Goal: Task Accomplishment & Management: Manage account settings

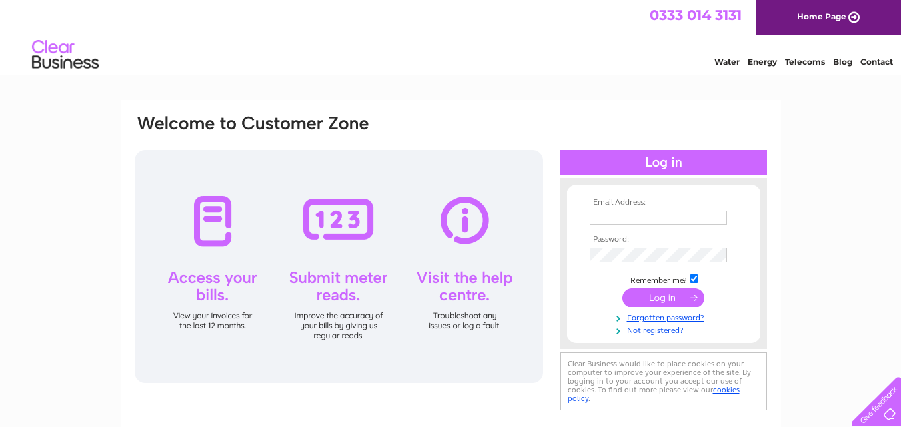
type input "[EMAIL_ADDRESS][DOMAIN_NAME]"
click at [667, 295] on input "submit" at bounding box center [663, 298] width 82 height 19
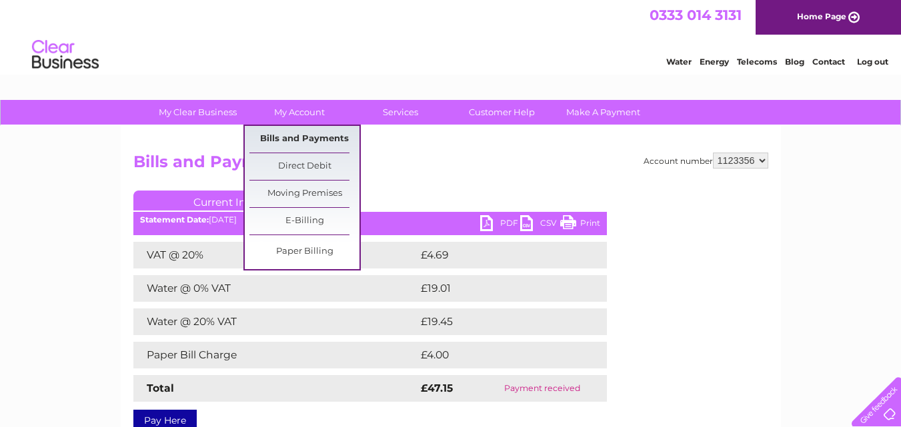
click at [294, 136] on link "Bills and Payments" at bounding box center [304, 139] width 110 height 27
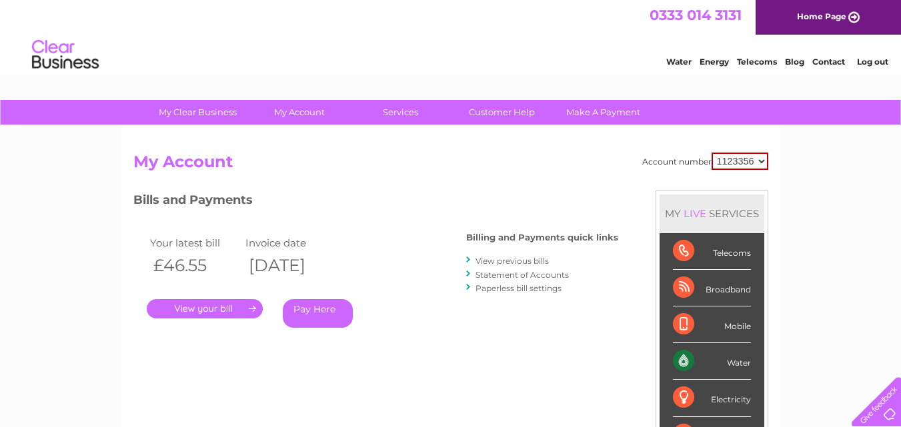
click at [255, 307] on link "." at bounding box center [205, 308] width 116 height 19
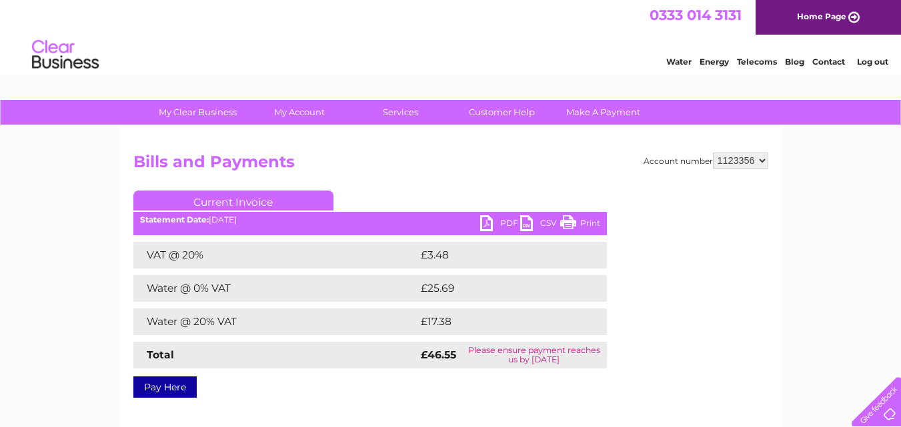
click at [487, 223] on link "PDF" at bounding box center [500, 224] width 40 height 19
